Goal: Information Seeking & Learning: Find specific fact

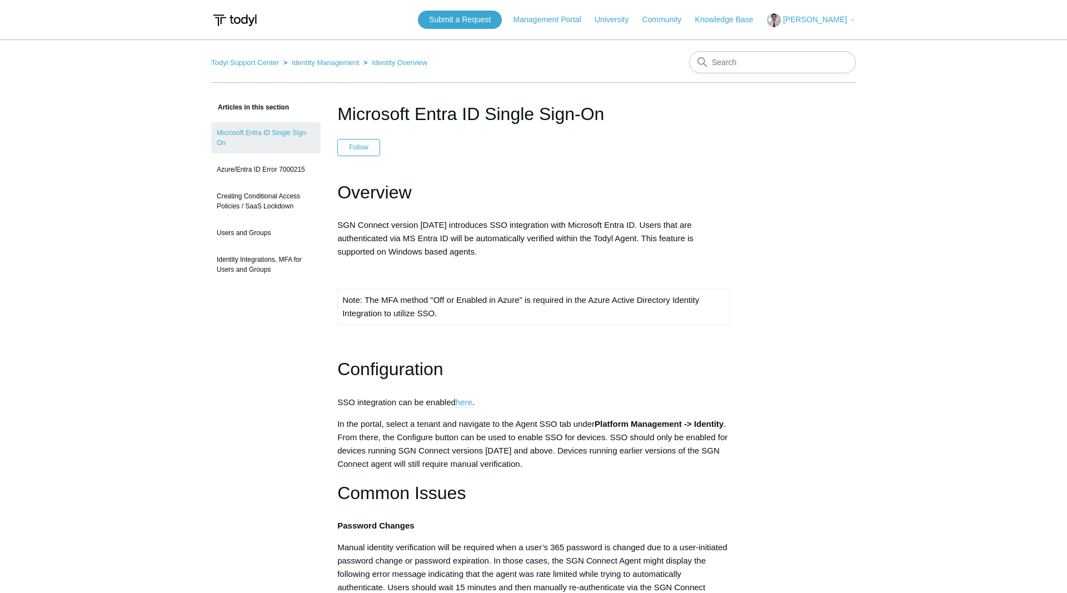
click at [469, 399] on link "here" at bounding box center [464, 402] width 17 height 10
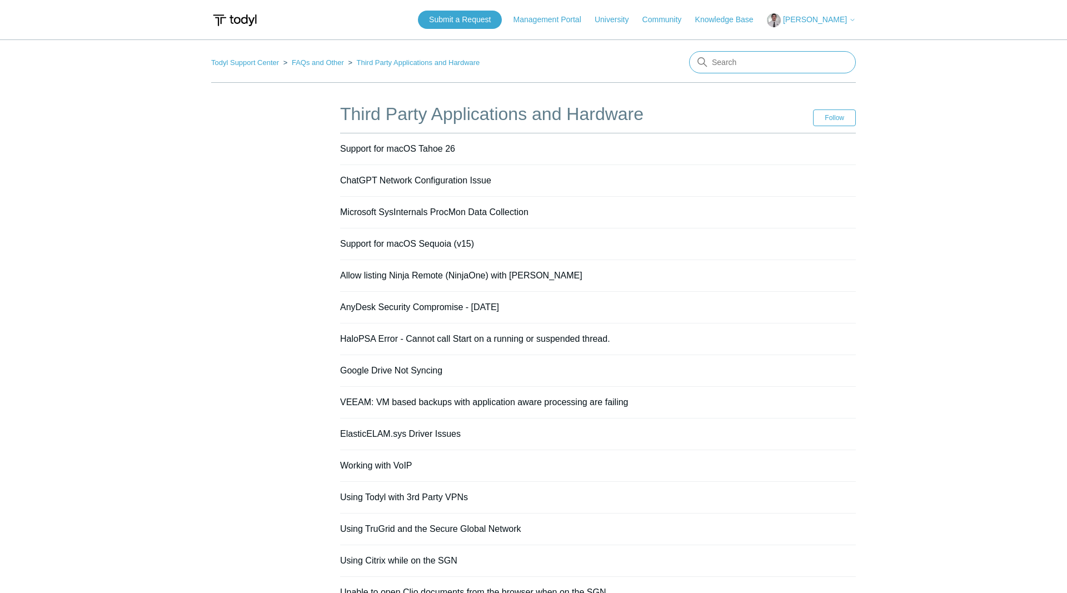
click at [737, 61] on input "Search" at bounding box center [772, 62] width 167 height 22
type input "SSO"
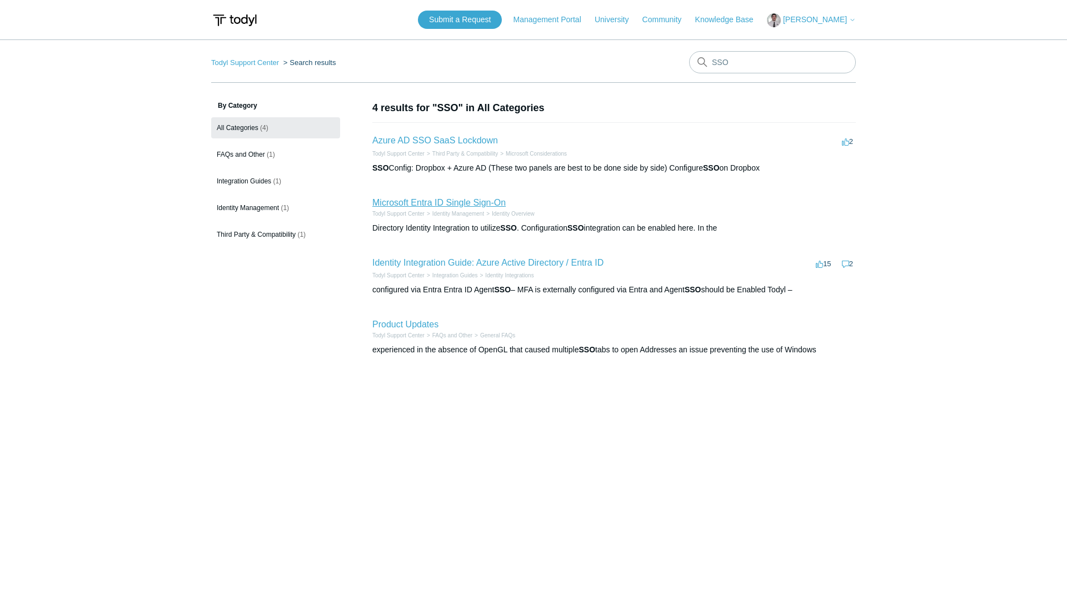
click at [411, 204] on link "Microsoft Entra ID Single Sign-On" at bounding box center [438, 202] width 133 height 9
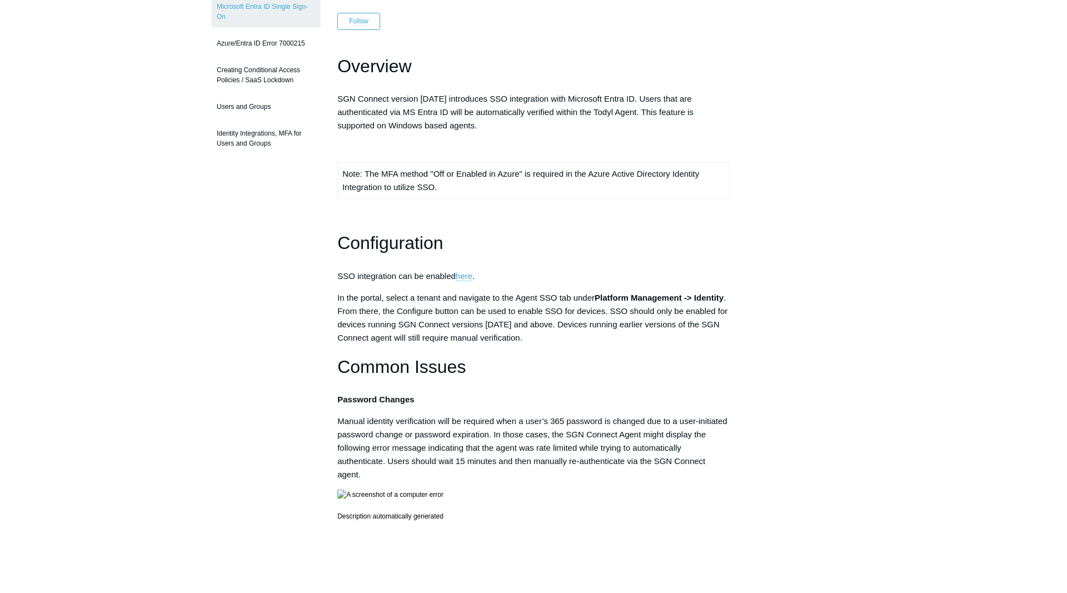
scroll to position [72, 0]
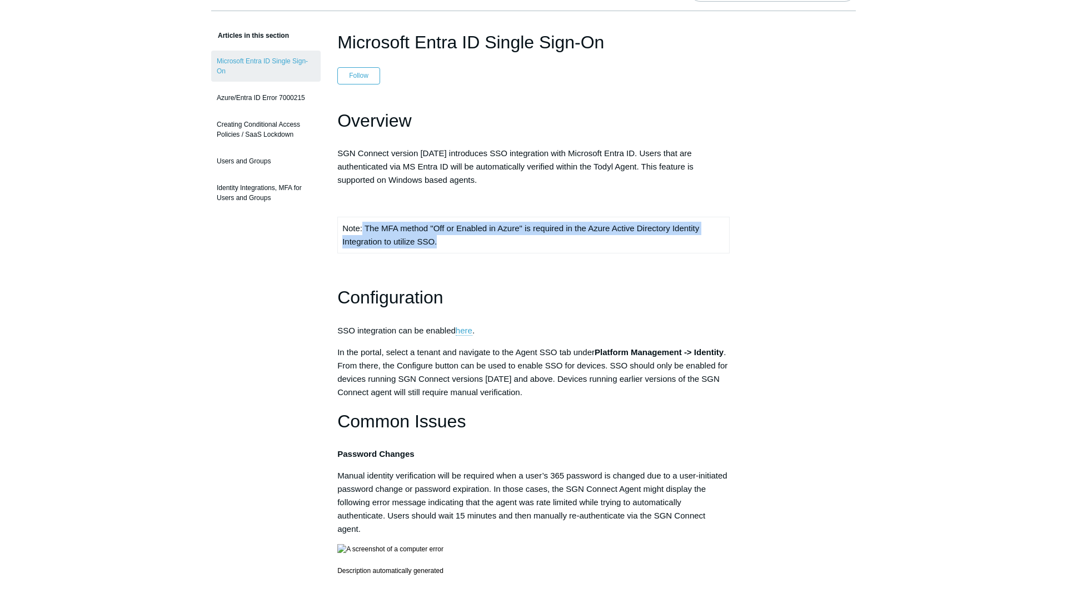
drag, startPoint x: 363, startPoint y: 223, endPoint x: 453, endPoint y: 242, distance: 92.0
click at [453, 242] on td "Note: The MFA method "Off or Enabled in Azure" is required in the Azure Active …" at bounding box center [534, 235] width 392 height 36
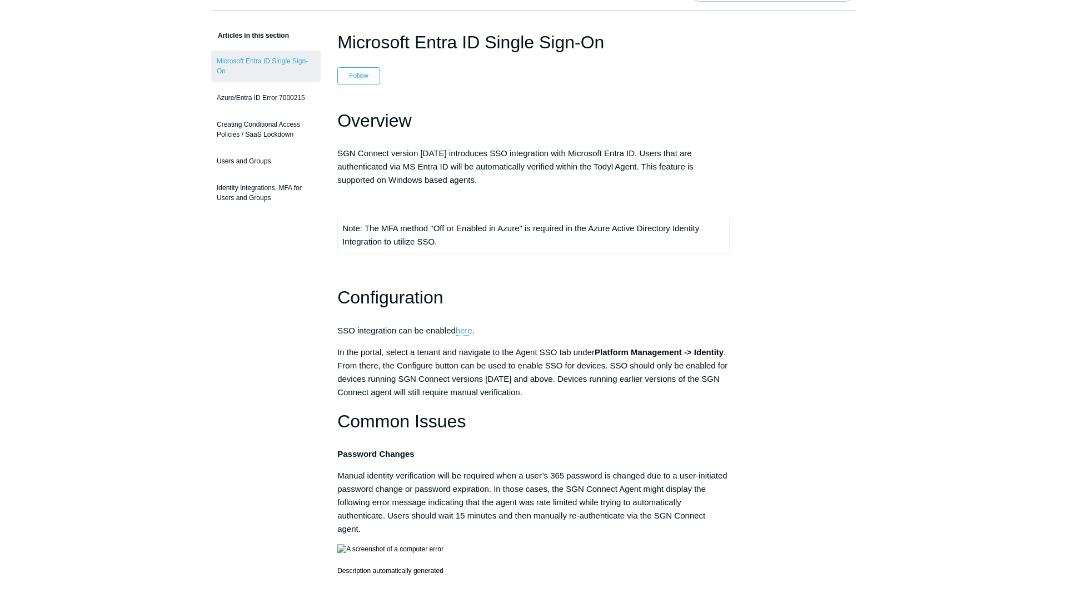
click at [489, 238] on td "Note: The MFA method "Off or Enabled in Azure" is required in the Azure Active …" at bounding box center [534, 235] width 392 height 36
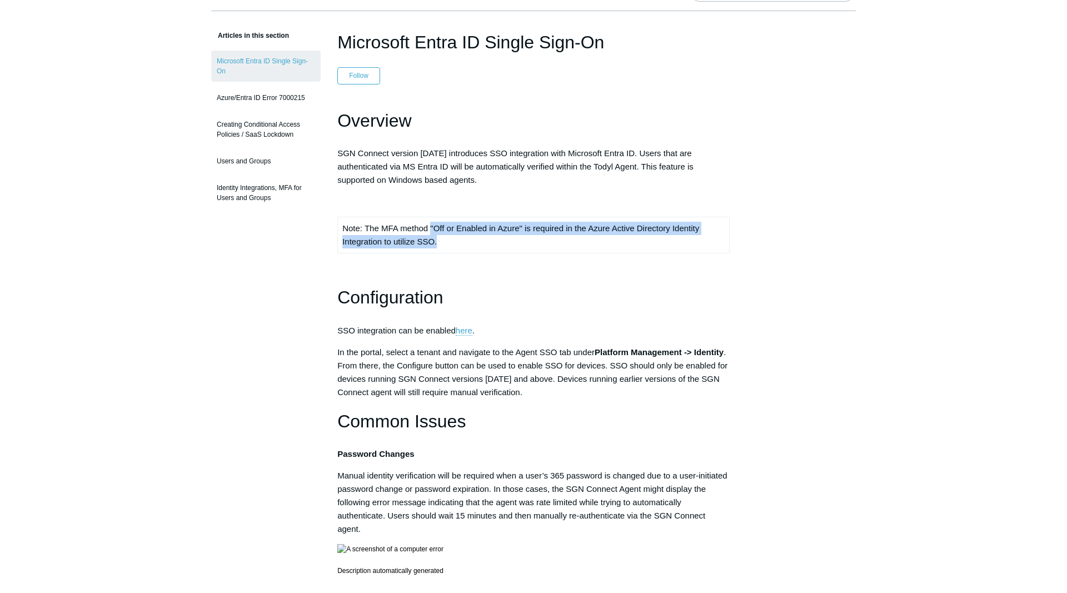
drag, startPoint x: 489, startPoint y: 238, endPoint x: 431, endPoint y: 228, distance: 59.2
click at [431, 228] on td "Note: The MFA method "Off or Enabled in Azure" is required in the Azure Active …" at bounding box center [534, 235] width 392 height 36
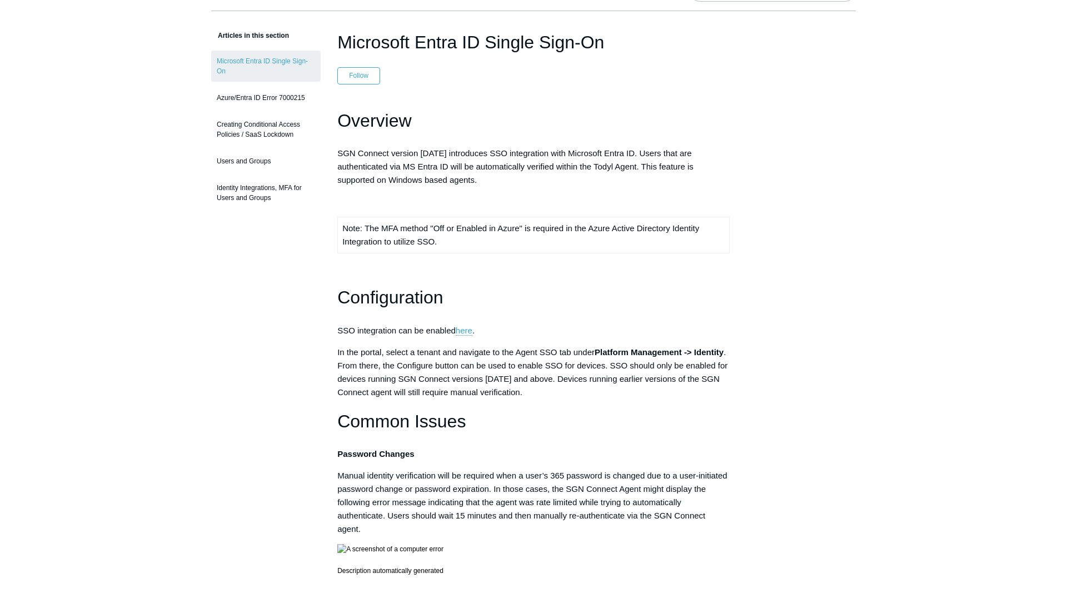
click at [469, 237] on td "Note: The MFA method "Off or Enabled in Azure" is required in the Azure Active …" at bounding box center [534, 235] width 392 height 36
drag, startPoint x: 429, startPoint y: 227, endPoint x: 522, endPoint y: 227, distance: 92.2
click at [522, 227] on td "Note: The MFA method "Off or Enabled in Azure" is required in the Azure Active …" at bounding box center [534, 235] width 392 height 36
click at [508, 243] on td "Note: The MFA method "Off or Enabled in Azure" is required in the Azure Active …" at bounding box center [534, 235] width 392 height 36
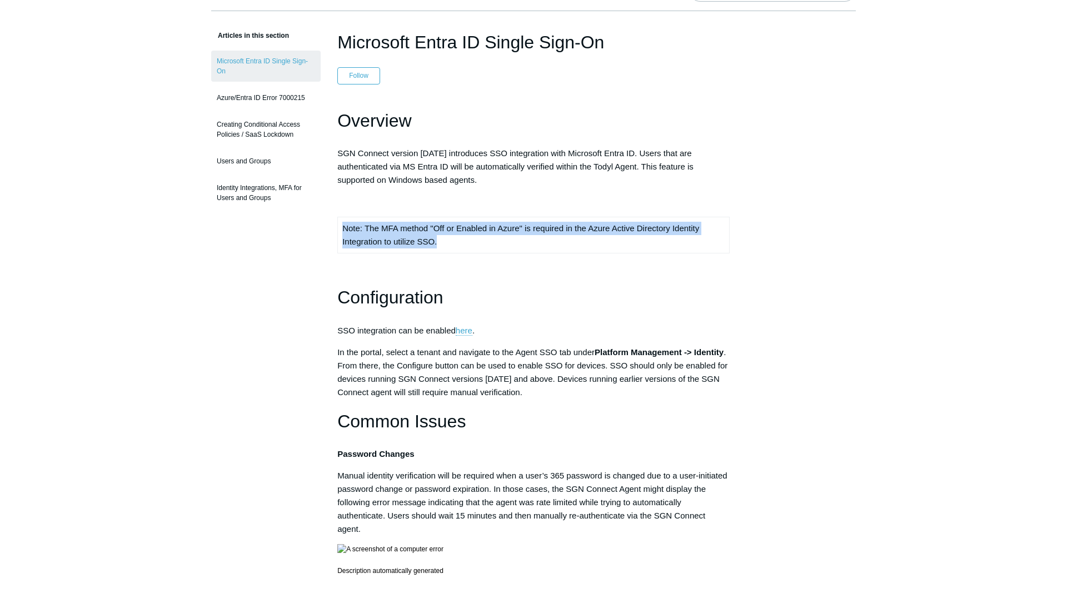
drag, startPoint x: 442, startPoint y: 241, endPoint x: 336, endPoint y: 231, distance: 106.0
copy td "Note: The MFA method "Off or Enabled in Azure" is required in the Azure Active …"
click at [237, 98] on link "Azure/Entra ID Error 7000215" at bounding box center [265, 97] width 109 height 21
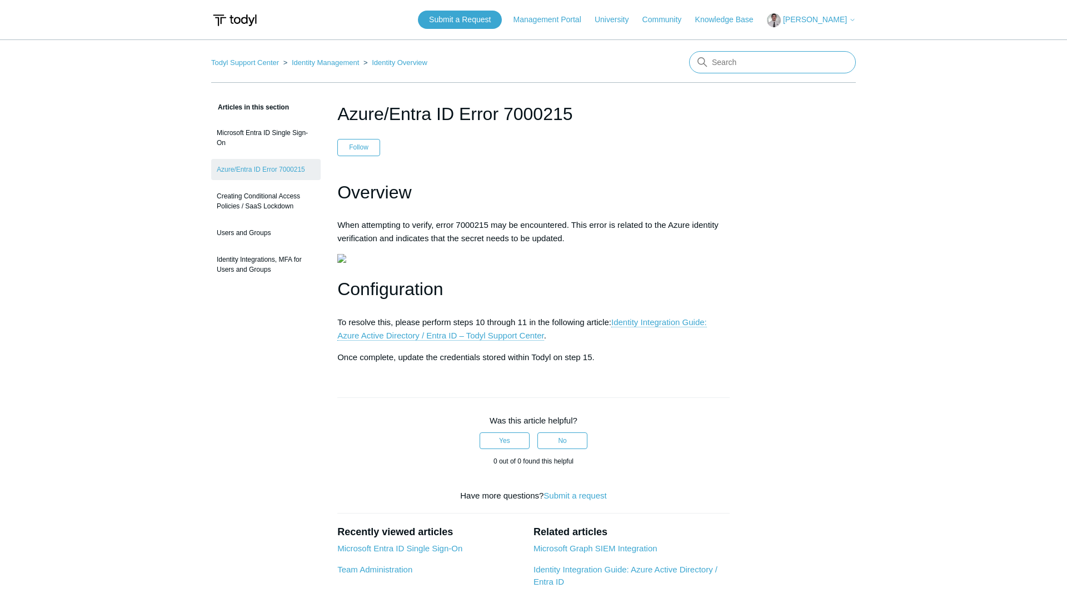
click at [737, 60] on input "Search" at bounding box center [772, 62] width 167 height 22
type input "7000218"
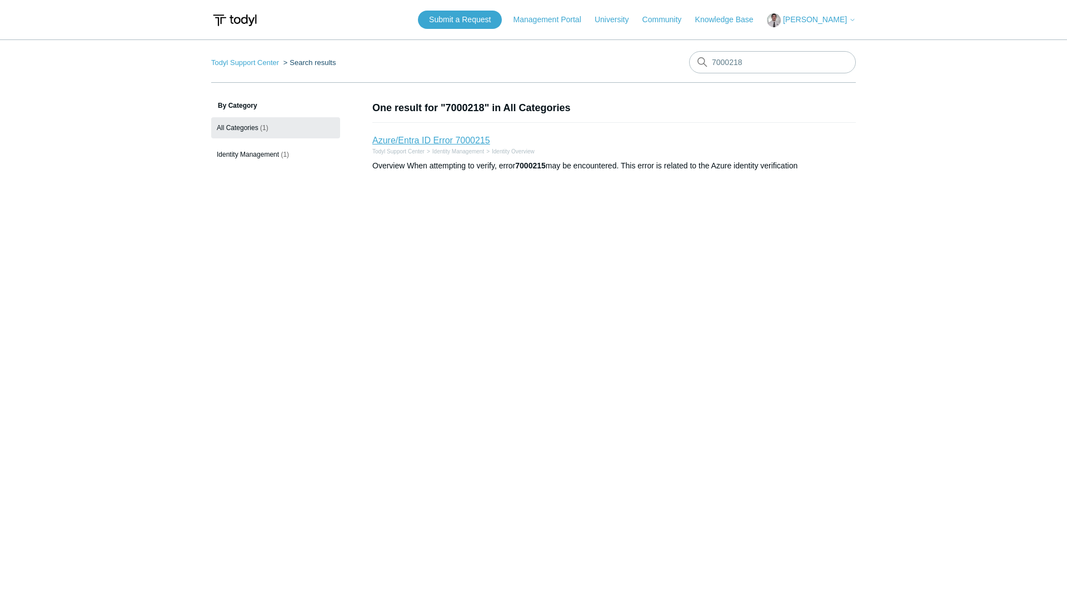
click at [432, 144] on link "Azure/Entra ID Error 7000215" at bounding box center [431, 140] width 118 height 9
